Goal: Information Seeking & Learning: Learn about a topic

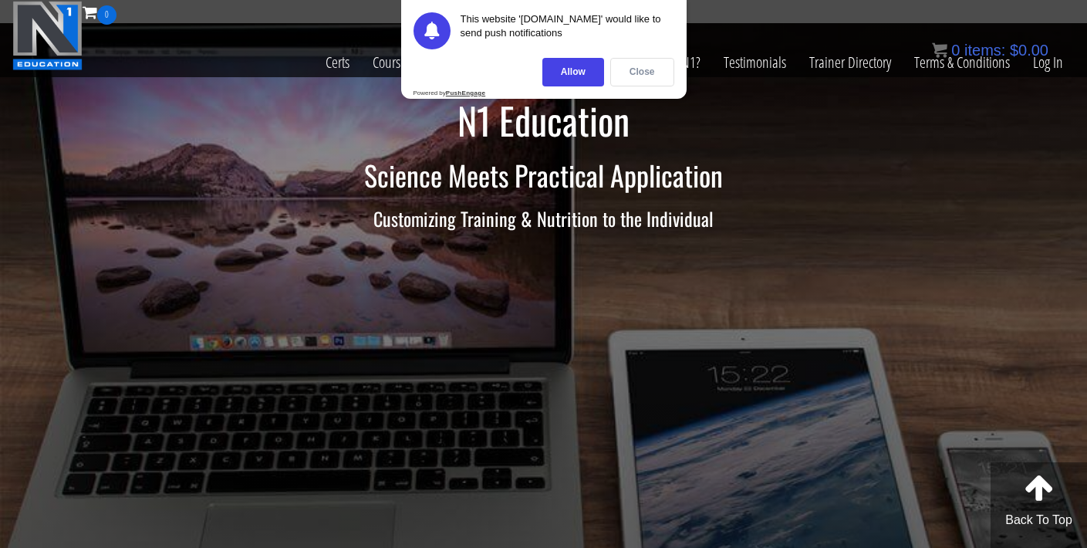
click at [650, 72] on div "Close" at bounding box center [642, 72] width 64 height 29
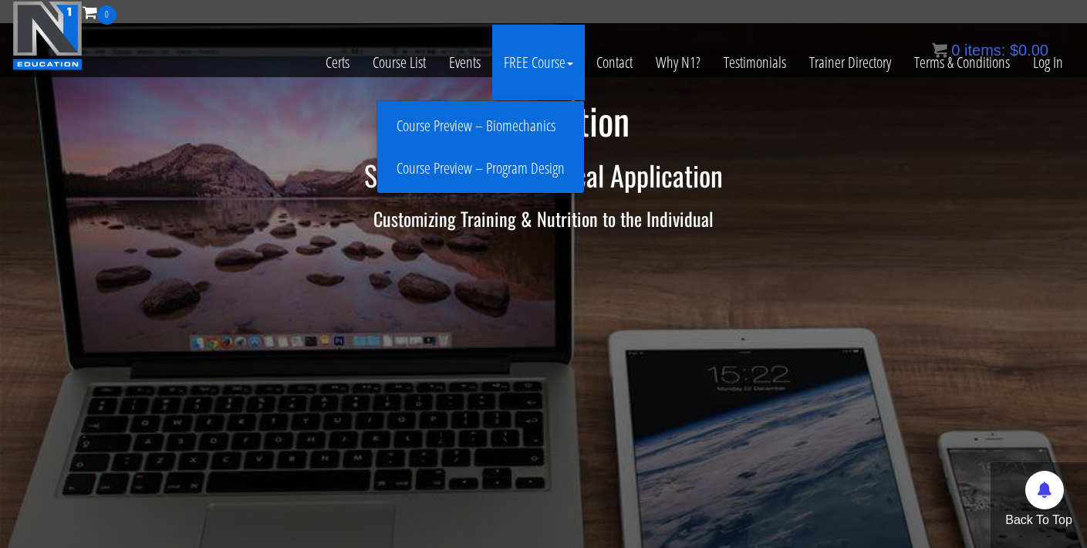
click at [559, 61] on link "FREE Course" at bounding box center [538, 63] width 93 height 76
click at [532, 166] on link "Course Preview – Program Design" at bounding box center [480, 168] width 199 height 27
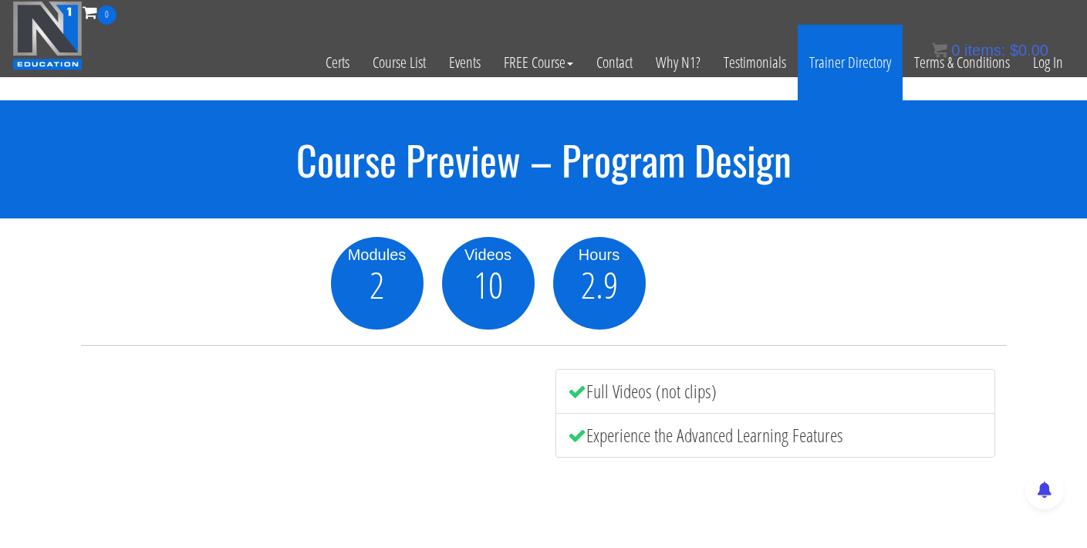
click at [867, 63] on link "Trainer Directory" at bounding box center [850, 63] width 105 height 76
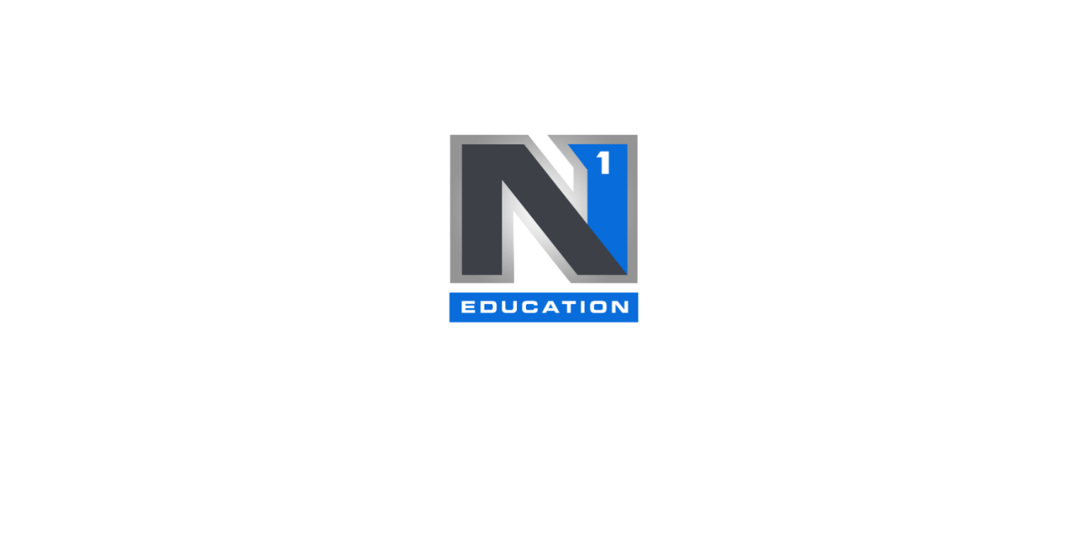
select select
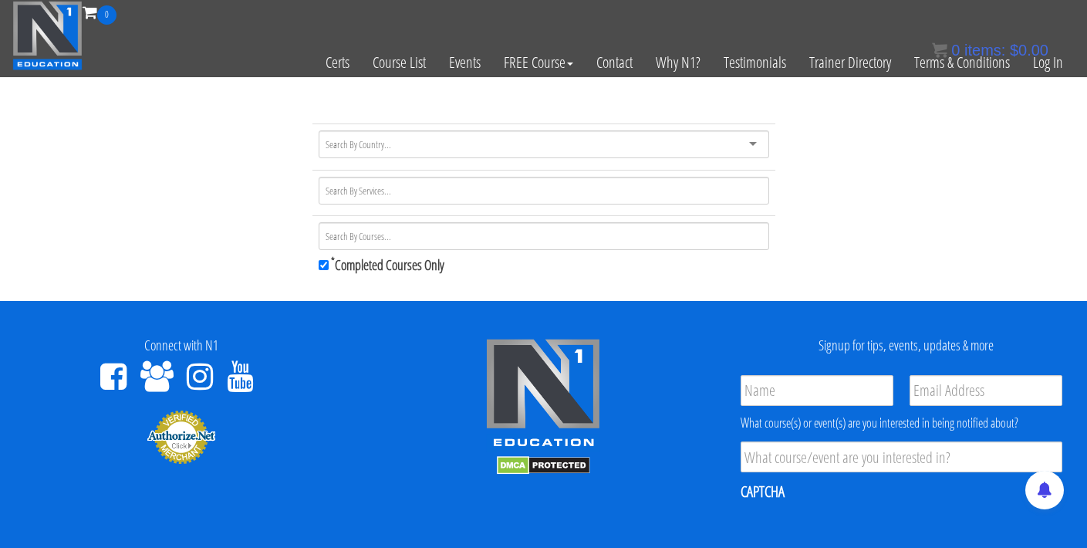
click at [56, 25] on img at bounding box center [47, 35] width 70 height 69
